Goal: Information Seeking & Learning: Learn about a topic

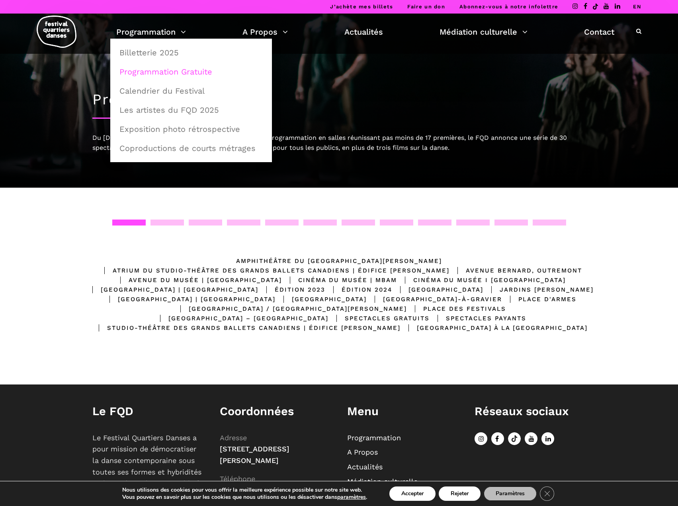
click at [172, 70] on link "Programmation Gratuite" at bounding box center [191, 72] width 153 height 18
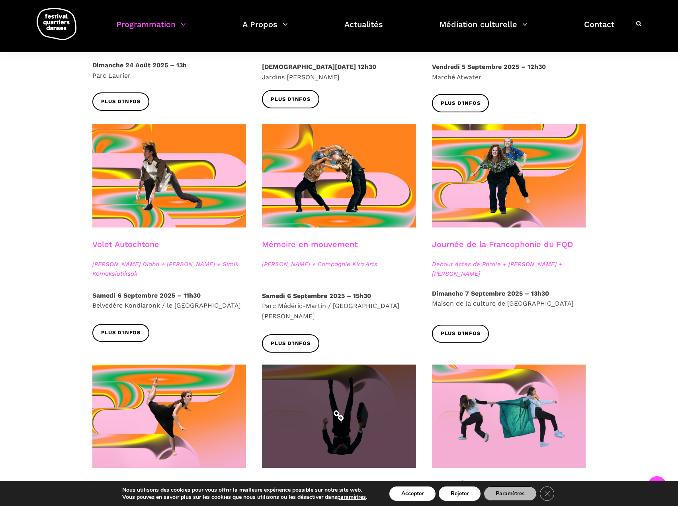
scroll to position [319, 0]
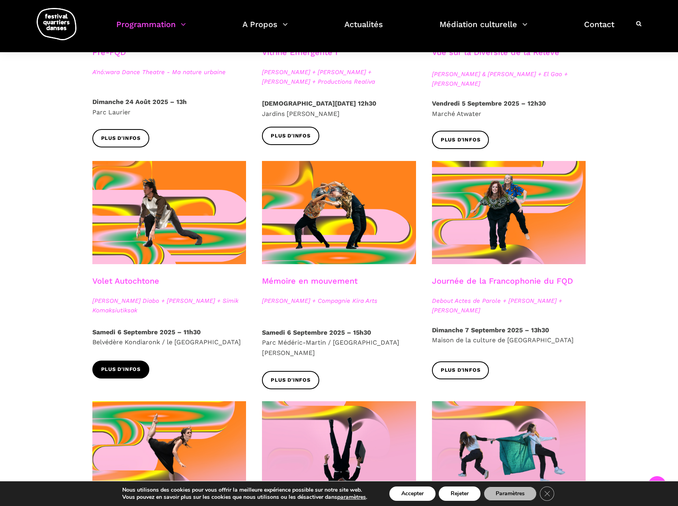
click at [129, 370] on span "Plus d'infos" at bounding box center [121, 369] width 40 height 8
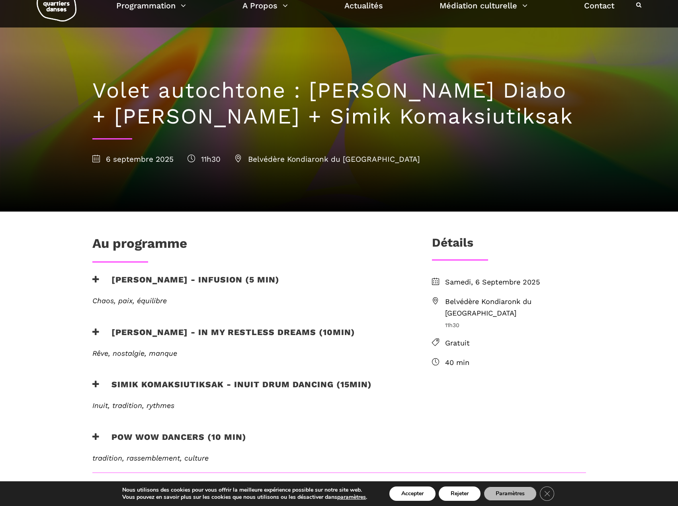
scroll to position [40, 0]
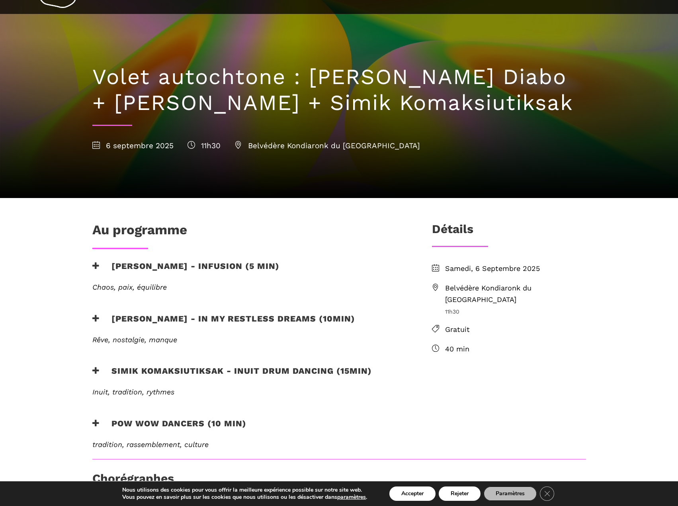
click at [468, 288] on span "Belvédère Kondiaronk du [GEOGRAPHIC_DATA]" at bounding box center [515, 293] width 141 height 23
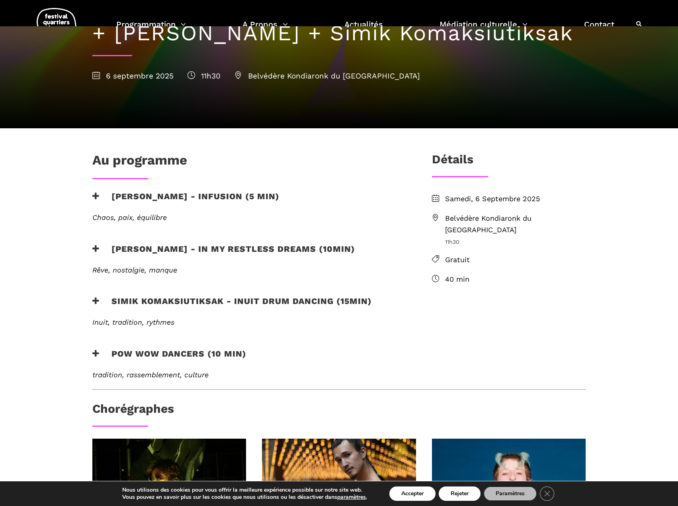
scroll to position [119, 0]
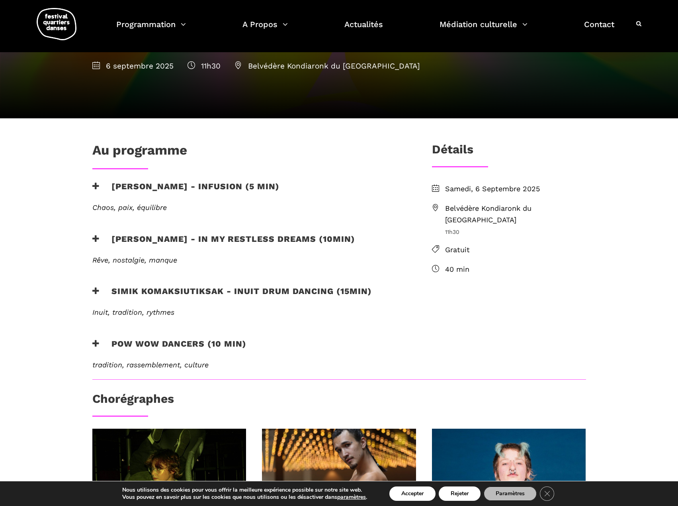
click at [492, 211] on span "Belvédère Kondiaronk du [GEOGRAPHIC_DATA]" at bounding box center [515, 214] width 141 height 23
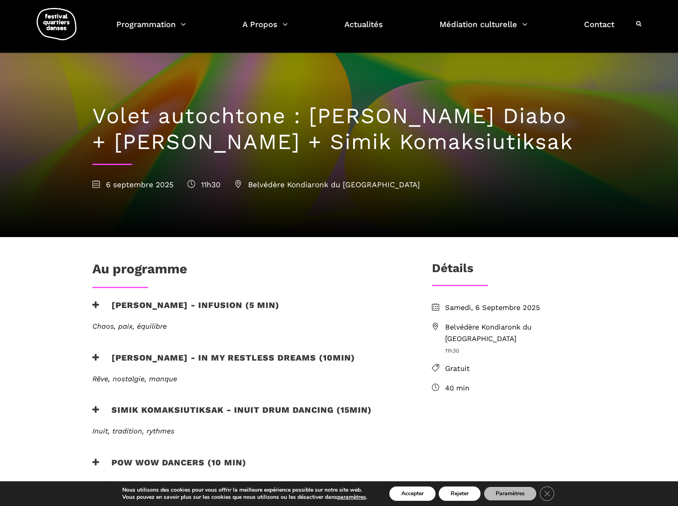
scroll to position [0, 0]
